Goal: Task Accomplishment & Management: Manage account settings

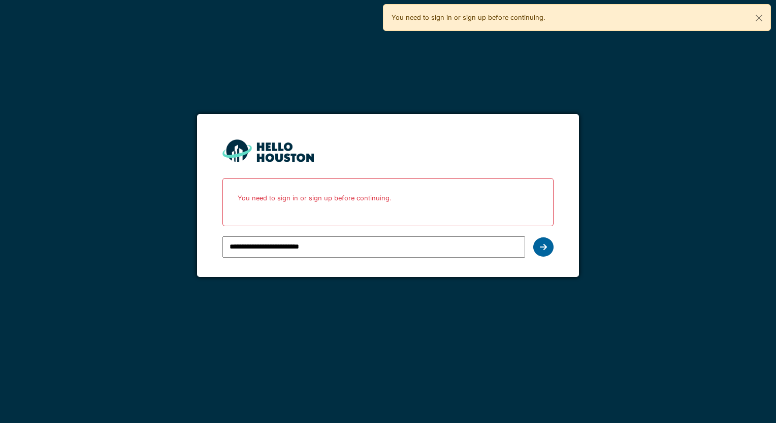
click at [536, 247] on div at bounding box center [543, 247] width 20 height 19
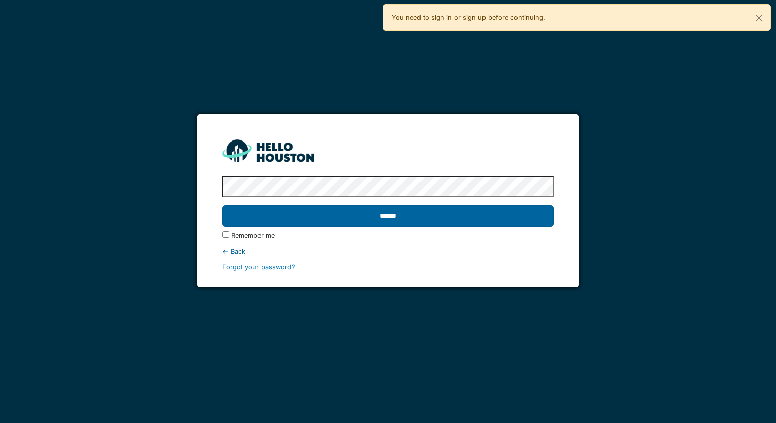
click at [481, 216] on input "******" at bounding box center [387, 216] width 330 height 21
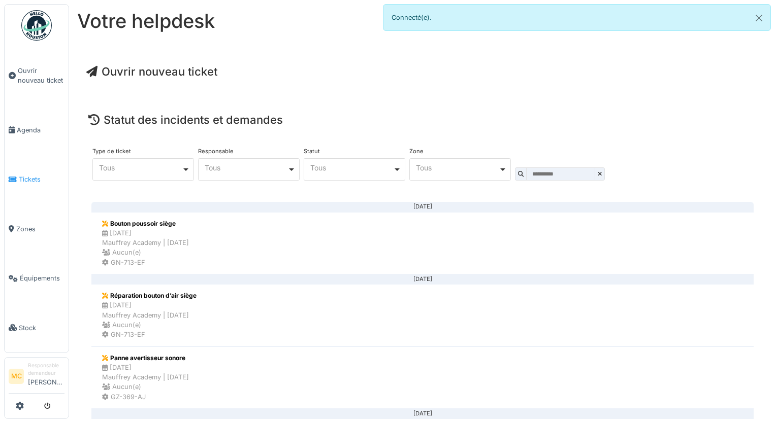
click at [27, 178] on span "Tickets" at bounding box center [42, 180] width 46 height 10
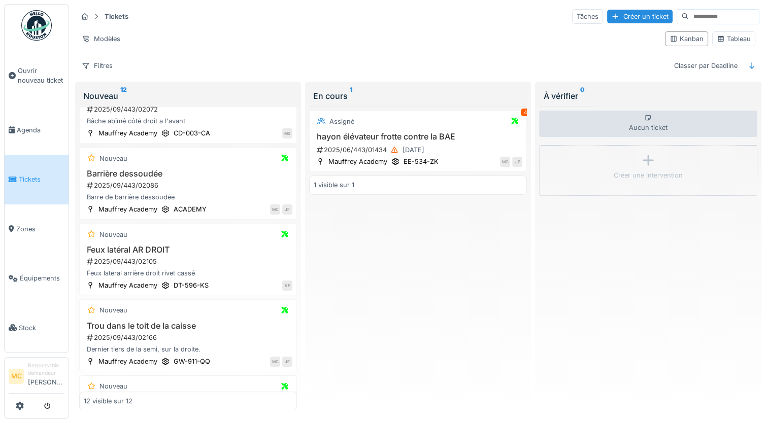
scroll to position [219, 0]
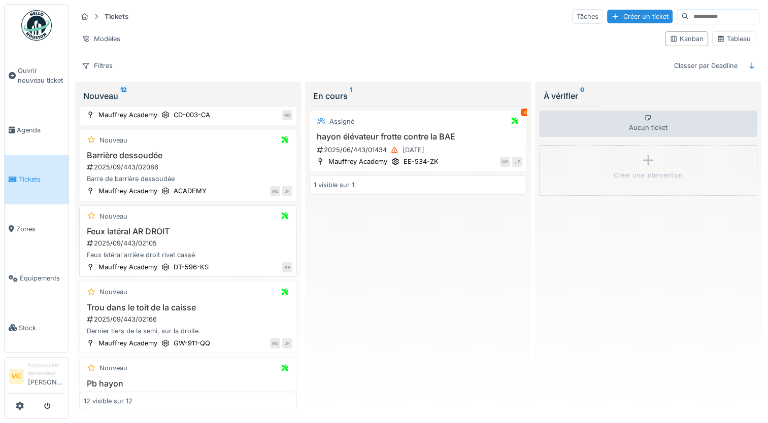
click at [241, 251] on div "Feux latéral arrière droit rivet cassé" at bounding box center [188, 255] width 209 height 10
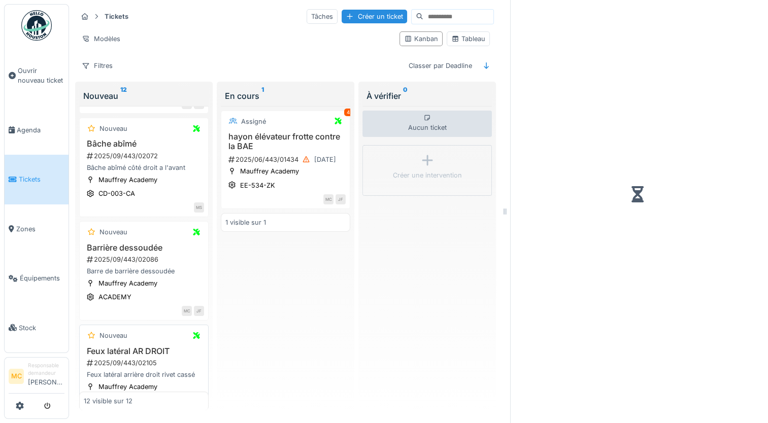
scroll to position [293, 0]
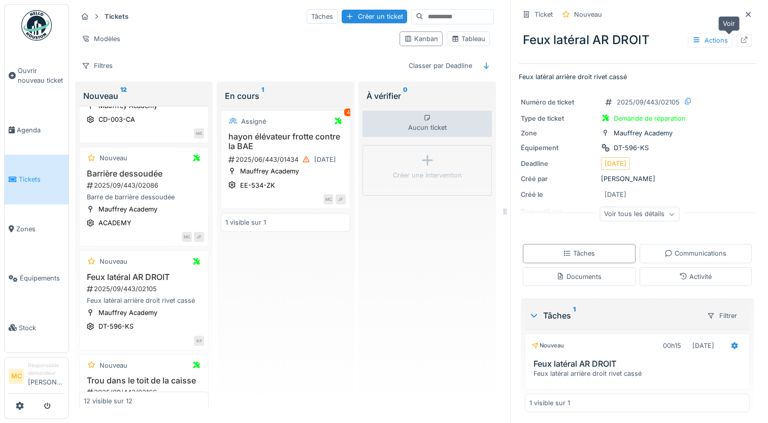
click at [740, 37] on icon at bounding box center [744, 40] width 8 height 7
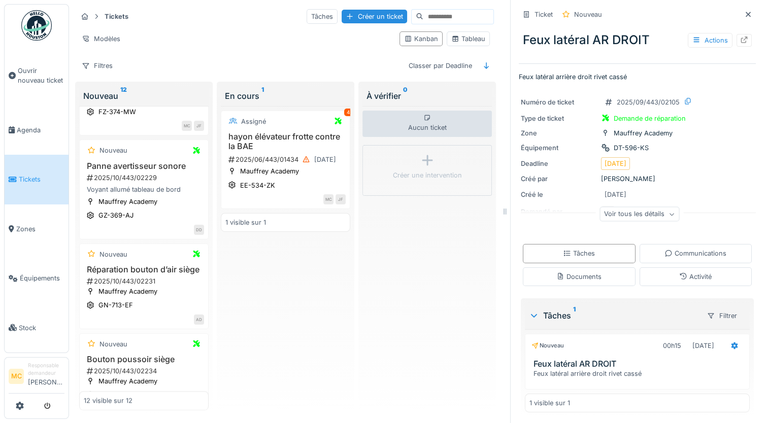
scroll to position [902, 0]
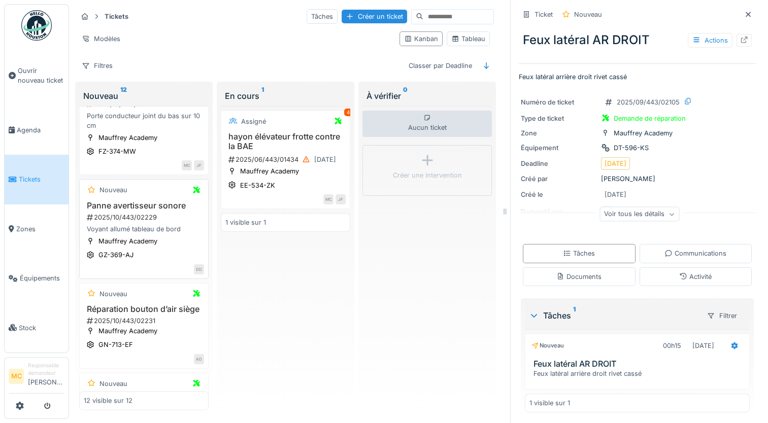
click at [173, 269] on div "Nouveau Panne avertisseur sonore 2025/10/443/02229 Voyant allumé tableau de bor…" at bounding box center [143, 228] width 129 height 99
click at [146, 234] on div "Voyant allumé tableau de bord" at bounding box center [144, 229] width 120 height 10
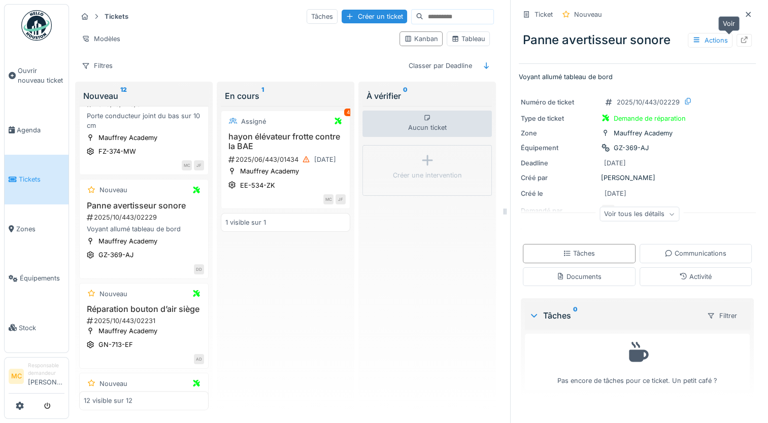
click at [736, 36] on div at bounding box center [743, 40] width 15 height 13
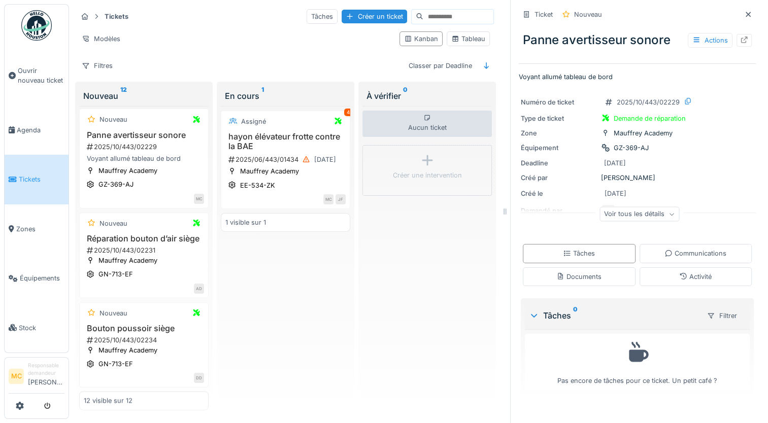
scroll to position [1015, 0]
click at [154, 281] on div "Mauffrey Academy GN-713-EF AD" at bounding box center [144, 274] width 120 height 38
click at [164, 256] on div "Mauffrey Academy GN-713-EF" at bounding box center [144, 267] width 120 height 24
click at [153, 282] on div "Mauffrey Academy GN-713-EF AD" at bounding box center [144, 274] width 120 height 38
click at [114, 277] on div "GN-713-EF" at bounding box center [115, 275] width 35 height 10
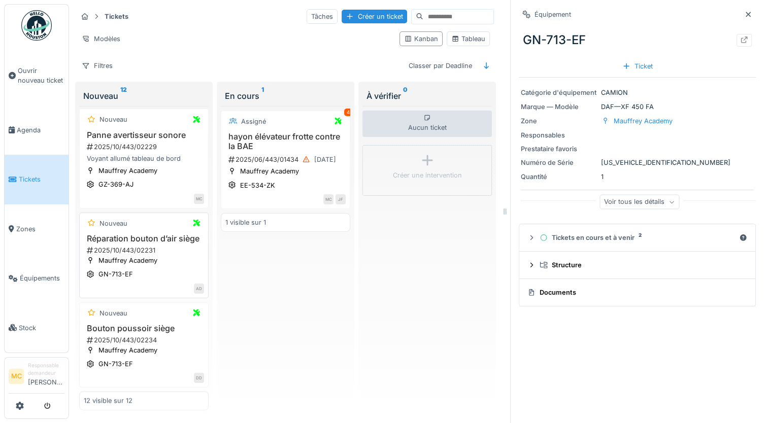
click at [144, 239] on h3 "Réparation bouton d’air siège" at bounding box center [144, 239] width 120 height 10
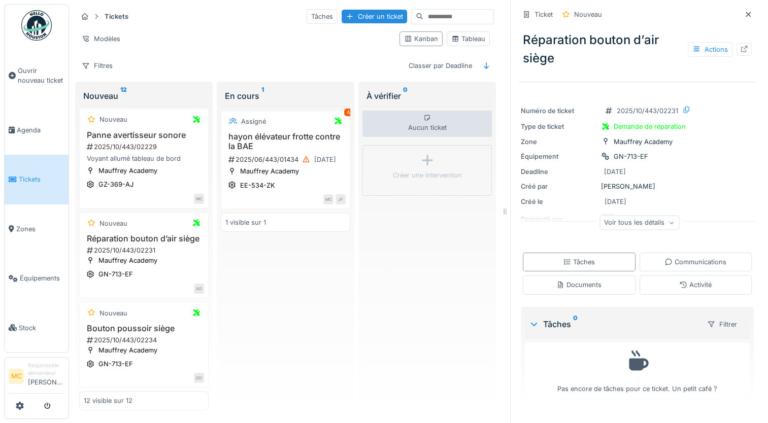
click at [739, 47] on div "Réparation bouton d’air siège Actions" at bounding box center [637, 49] width 237 height 45
click at [741, 48] on icon at bounding box center [744, 49] width 7 height 7
click at [155, 339] on div "2025/10/443/02234" at bounding box center [145, 341] width 118 height 10
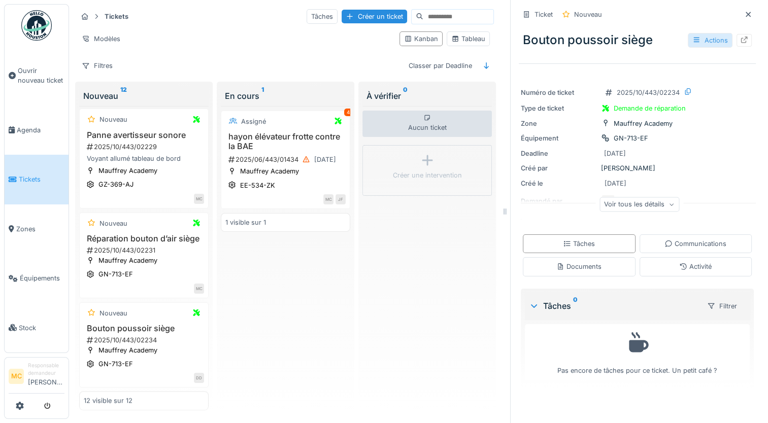
click at [692, 45] on div "Actions" at bounding box center [710, 40] width 45 height 15
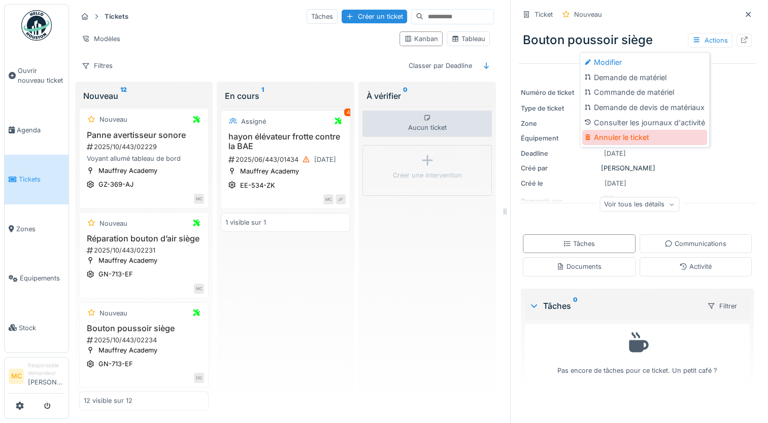
click at [606, 143] on div "Annuler le ticket" at bounding box center [644, 137] width 125 height 15
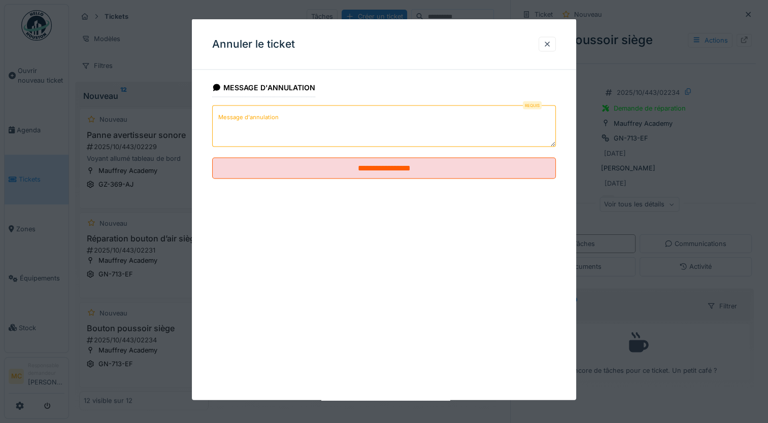
click at [282, 123] on textarea "Message d'annulation" at bounding box center [384, 127] width 344 height 42
type textarea "*"
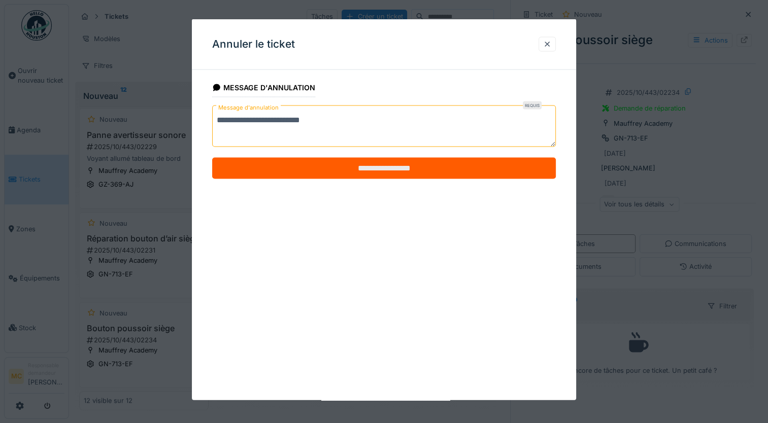
type textarea "**********"
click at [301, 167] on input "**********" at bounding box center [384, 168] width 344 height 21
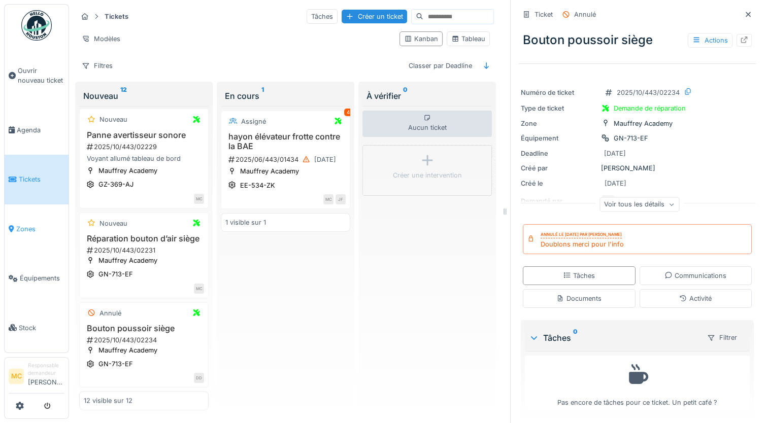
click at [26, 226] on span "Zones" at bounding box center [40, 229] width 48 height 10
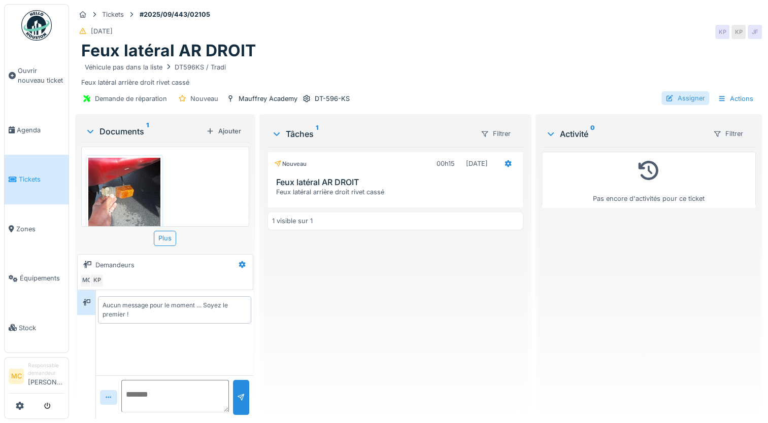
click at [672, 97] on div "Assigner" at bounding box center [685, 98] width 48 height 14
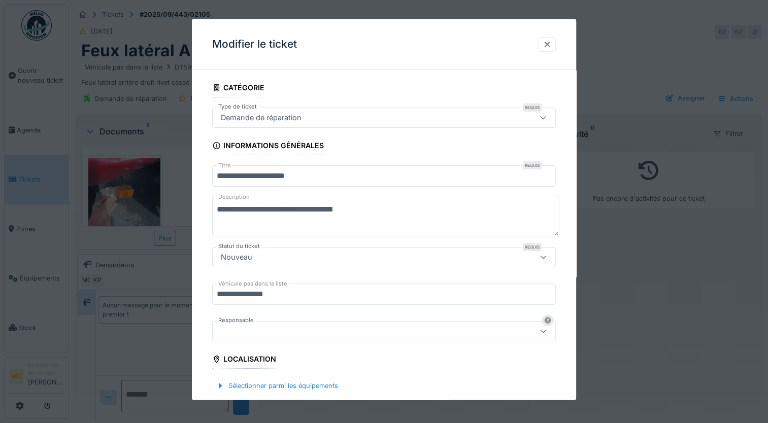
click at [536, 52] on div "Modifier le ticket" at bounding box center [384, 44] width 384 height 51
click at [550, 41] on div at bounding box center [547, 44] width 8 height 10
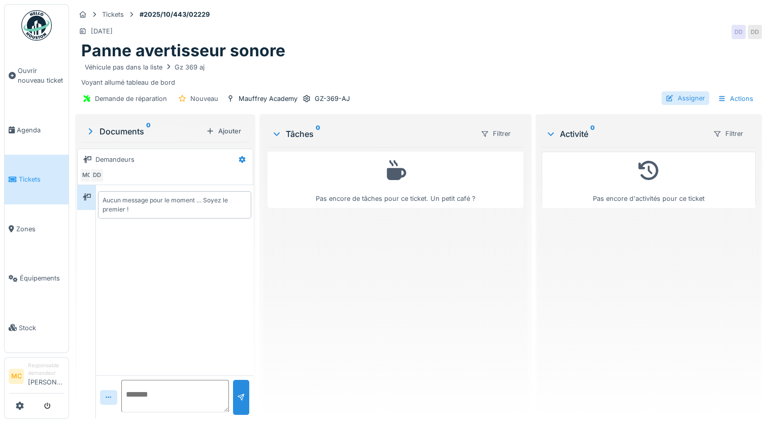
click at [677, 95] on div "Assigner" at bounding box center [685, 98] width 48 height 14
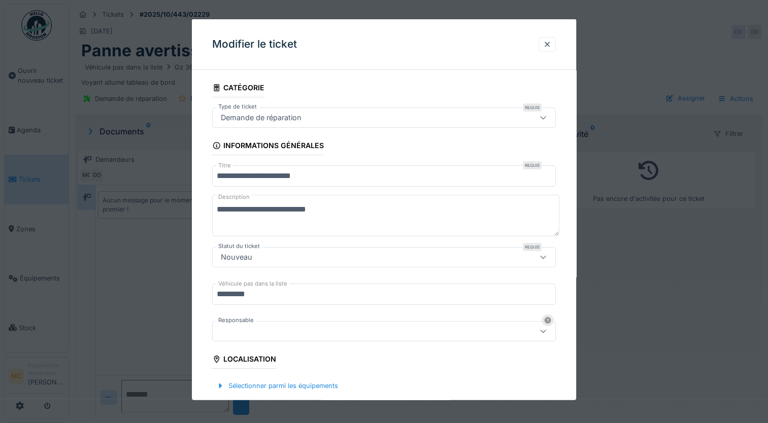
click at [237, 331] on div at bounding box center [363, 330] width 293 height 11
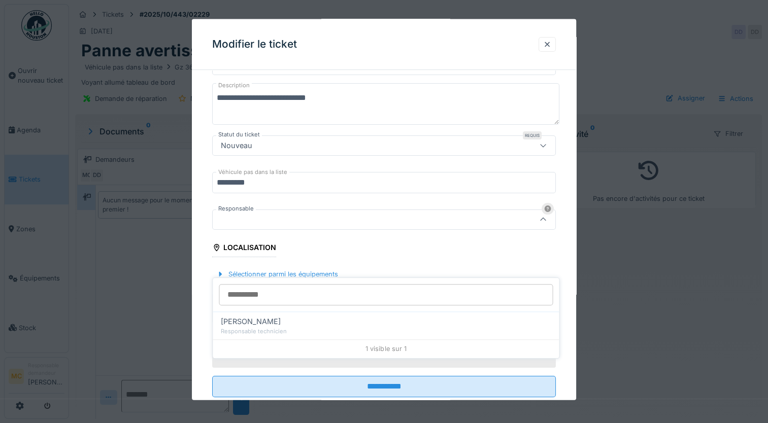
scroll to position [120, 0]
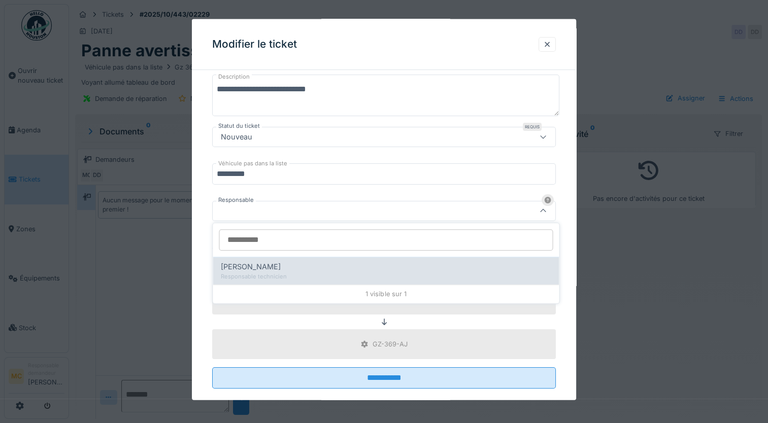
click at [266, 276] on div "Responsable technicien" at bounding box center [386, 277] width 330 height 9
type input "*****"
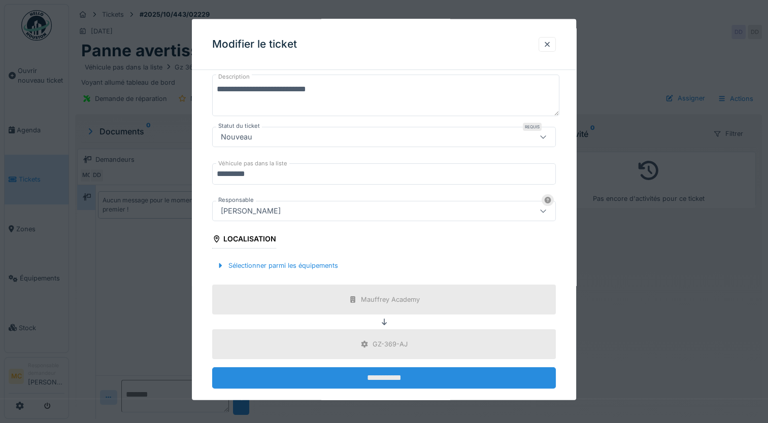
click at [278, 375] on input "**********" at bounding box center [384, 377] width 344 height 21
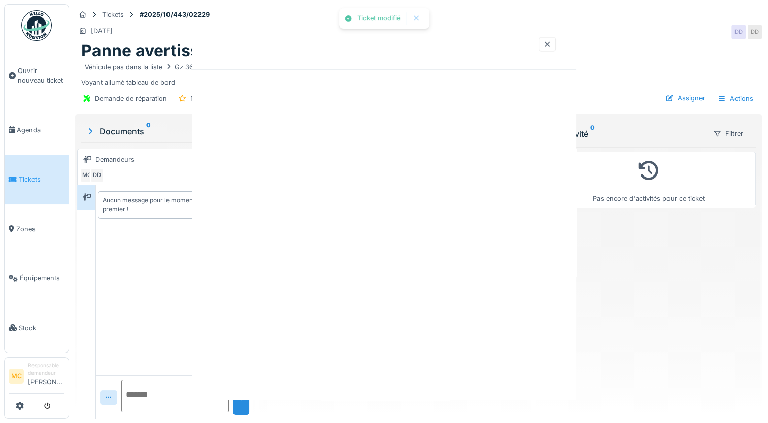
scroll to position [0, 0]
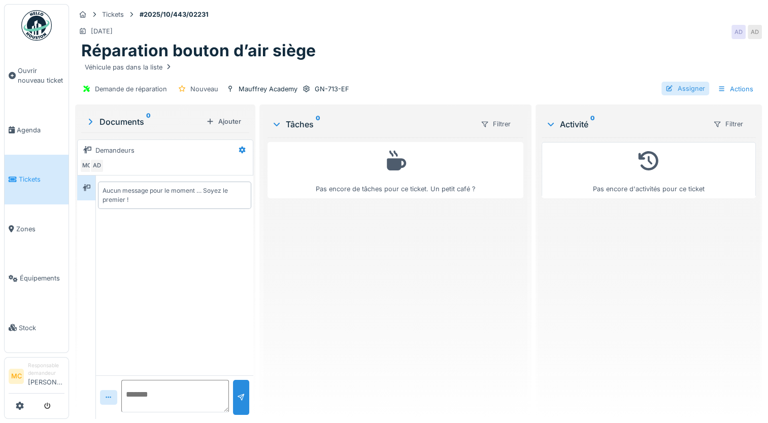
click at [669, 85] on div "Assigner" at bounding box center [685, 89] width 48 height 14
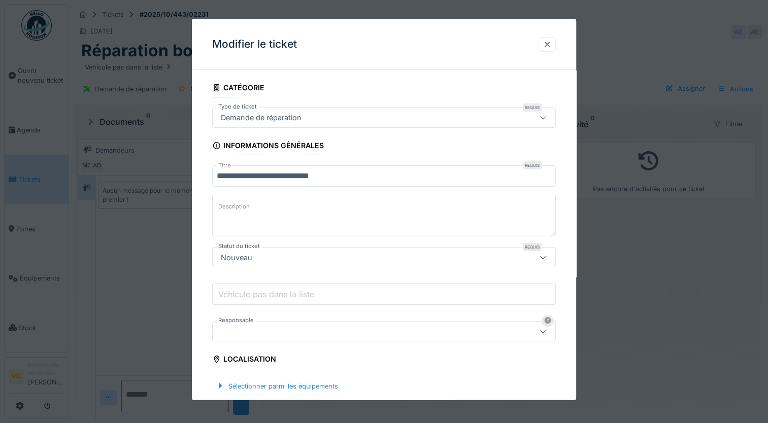
click at [250, 326] on div at bounding box center [363, 331] width 293 height 11
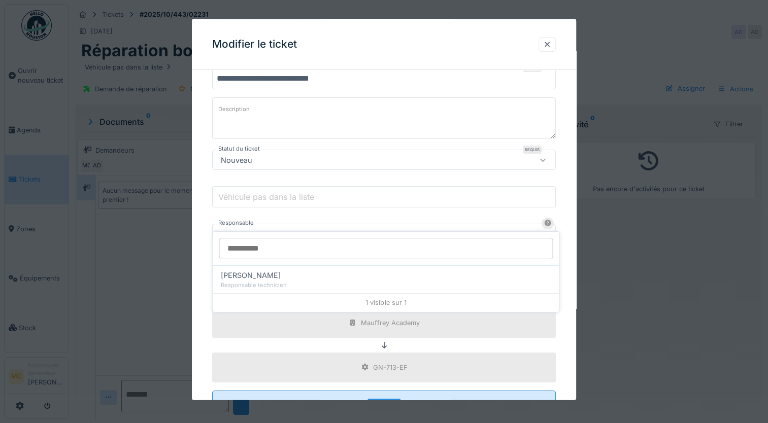
scroll to position [120, 0]
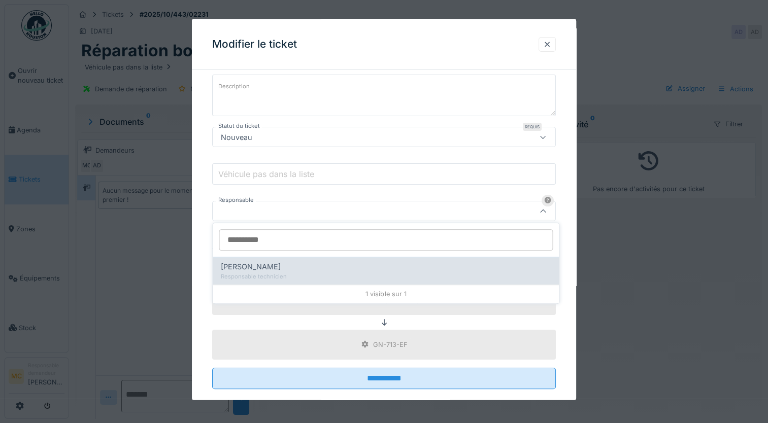
click at [253, 279] on div "Responsable technicien" at bounding box center [386, 277] width 330 height 9
type input "*****"
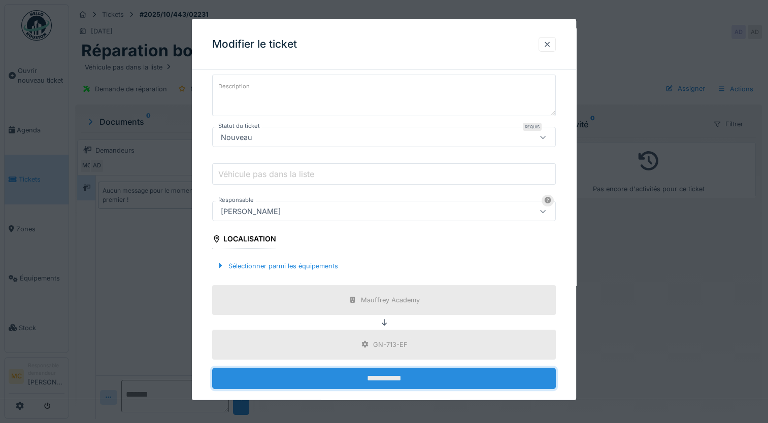
click at [252, 375] on input "**********" at bounding box center [384, 377] width 344 height 21
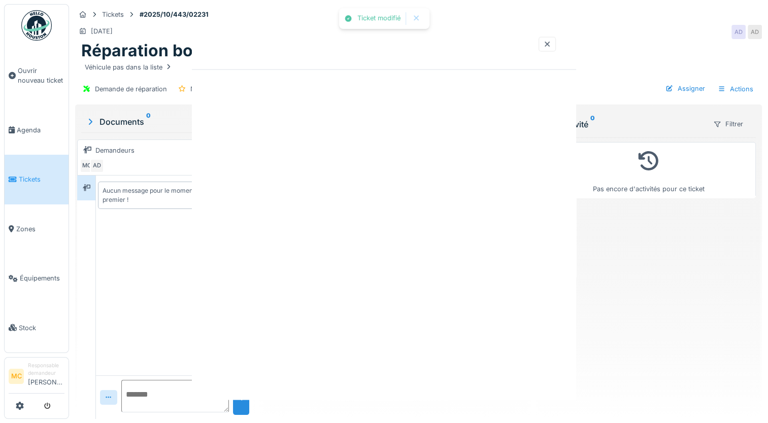
scroll to position [0, 0]
